Goal: Task Accomplishment & Management: Manage account settings

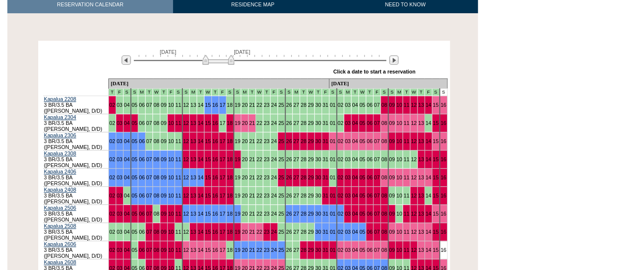
scroll to position [167, 0]
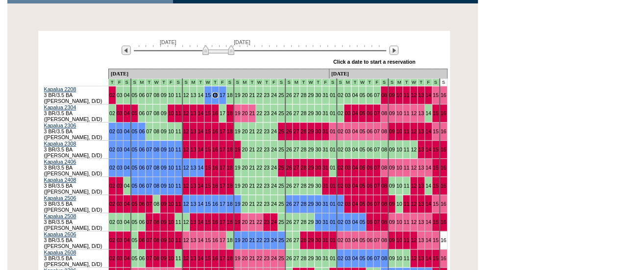
click at [229, 52] on img at bounding box center [218, 50] width 32 height 10
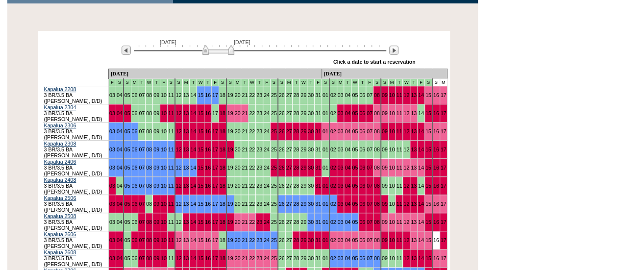
click at [229, 52] on img at bounding box center [218, 50] width 32 height 10
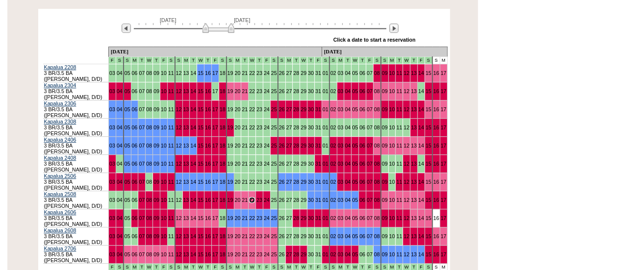
scroll to position [173, 0]
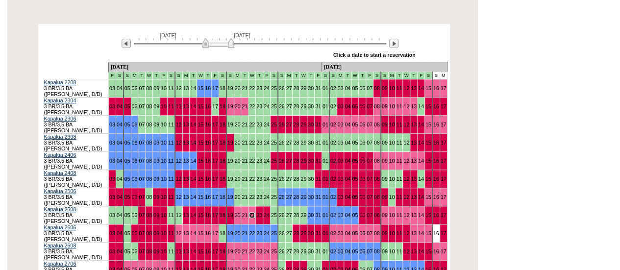
click at [218, 48] on img at bounding box center [218, 43] width 32 height 10
click at [215, 42] on img at bounding box center [218, 43] width 32 height 10
click at [216, 41] on img at bounding box center [218, 43] width 32 height 10
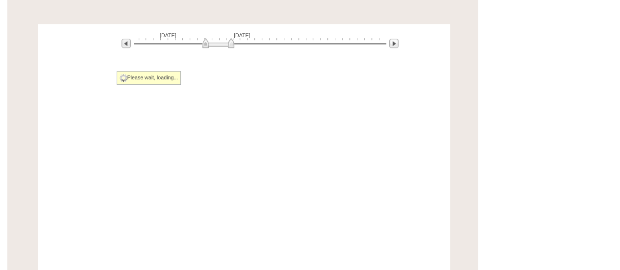
click at [216, 41] on img at bounding box center [218, 43] width 32 height 10
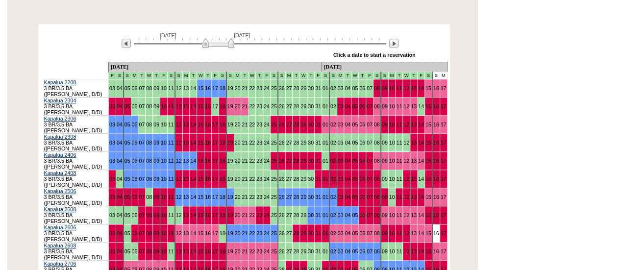
click at [216, 42] on img at bounding box center [218, 43] width 32 height 10
click at [215, 43] on img at bounding box center [218, 43] width 32 height 10
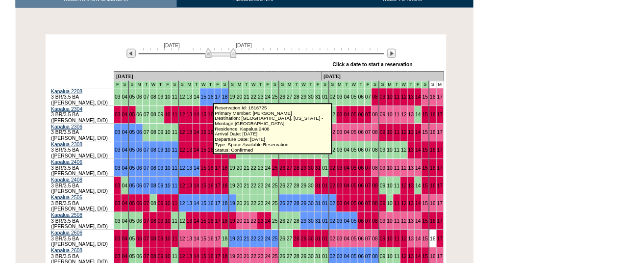
scroll to position [0, 0]
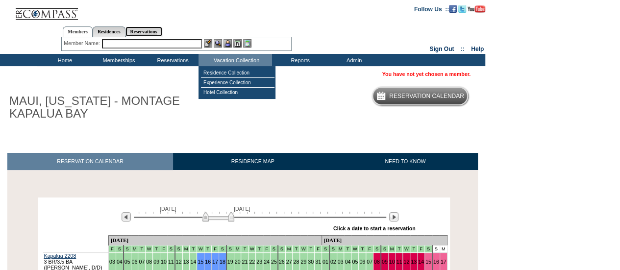
click at [158, 32] on link "Reservations" at bounding box center [143, 31] width 37 height 10
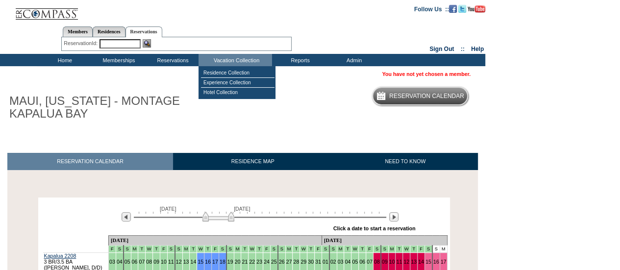
click at [122, 46] on input "text" at bounding box center [119, 43] width 41 height 9
paste input "1795510"
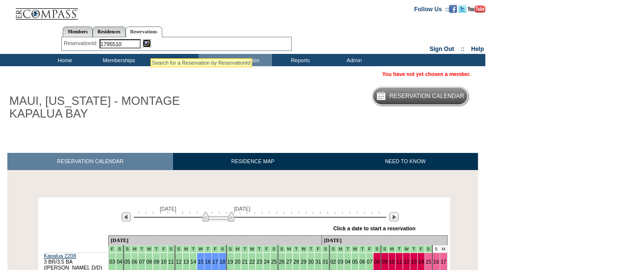
drag, startPoint x: 150, startPoint y: 46, endPoint x: 150, endPoint y: 72, distance: 26.0
click at [150, 46] on img at bounding box center [147, 43] width 8 height 8
type input "1795510"
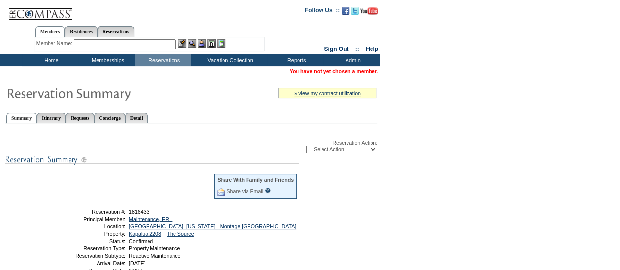
click at [366, 149] on select "-- Select Action -- Modify Reservation Dates Modify Reservation Cost Modify Occ…" at bounding box center [341, 149] width 71 height 8
select select "ChangeDates"
click at [306, 146] on select "-- Select Action -- Modify Reservation Dates Modify Reservation Cost Modify Occ…" at bounding box center [341, 149] width 71 height 8
click at [457, 159] on form "Follow Us ::" at bounding box center [310, 242] width 620 height 484
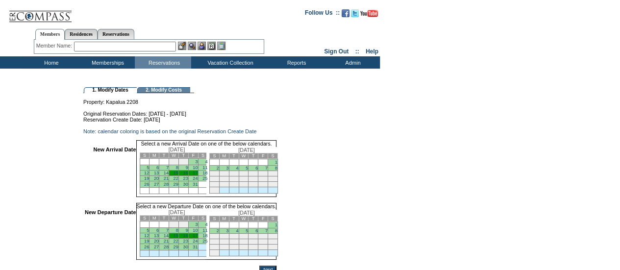
click at [178, 175] on link "15" at bounding box center [175, 172] width 5 height 5
